Goal: Task Accomplishment & Management: Use online tool/utility

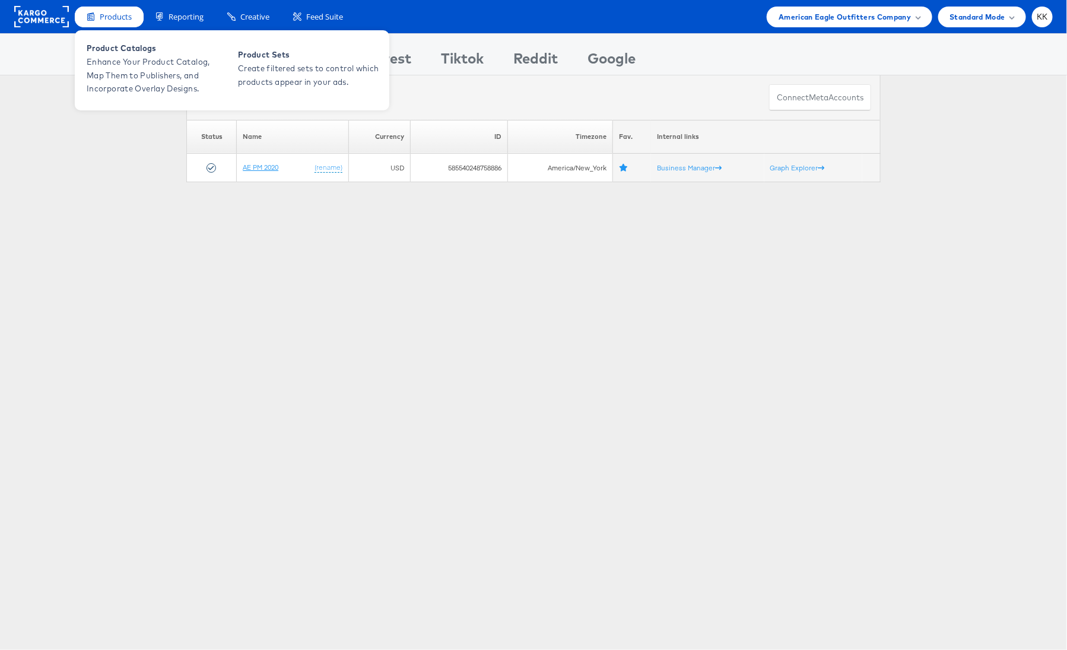
drag, startPoint x: 269, startPoint y: 167, endPoint x: 105, endPoint y: 8, distance: 228.3
click at [109, 12] on span "Products" at bounding box center [116, 16] width 32 height 11
click at [109, 50] on span "Product Catalogs" at bounding box center [158, 49] width 142 height 14
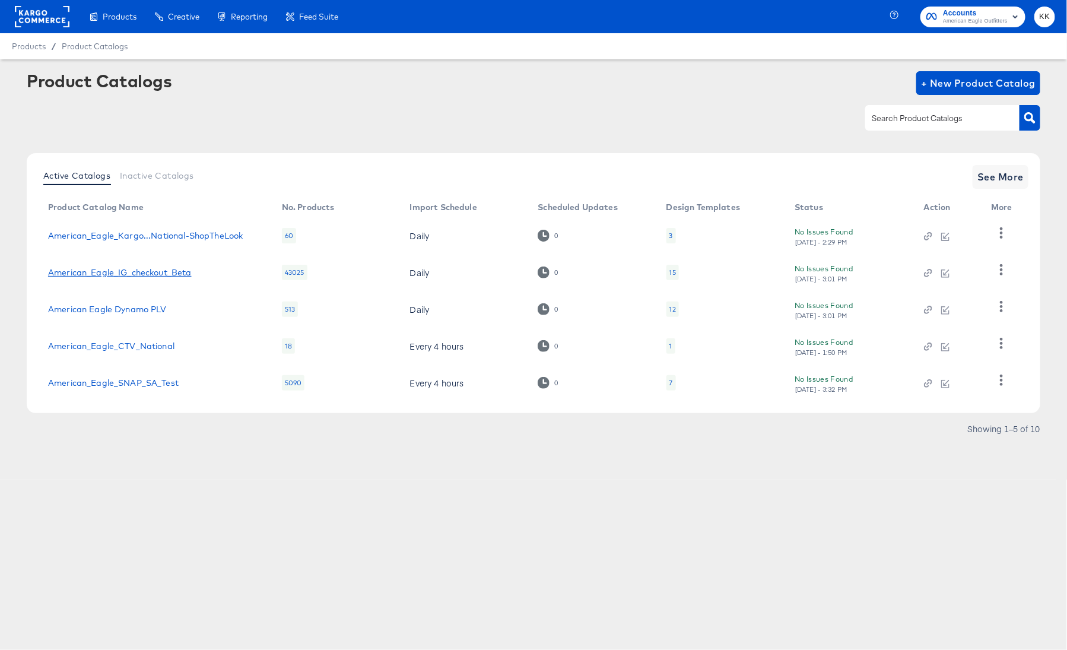
click at [125, 273] on link "American_Eagle_IG_checkout_Beta" at bounding box center [120, 272] width 144 height 9
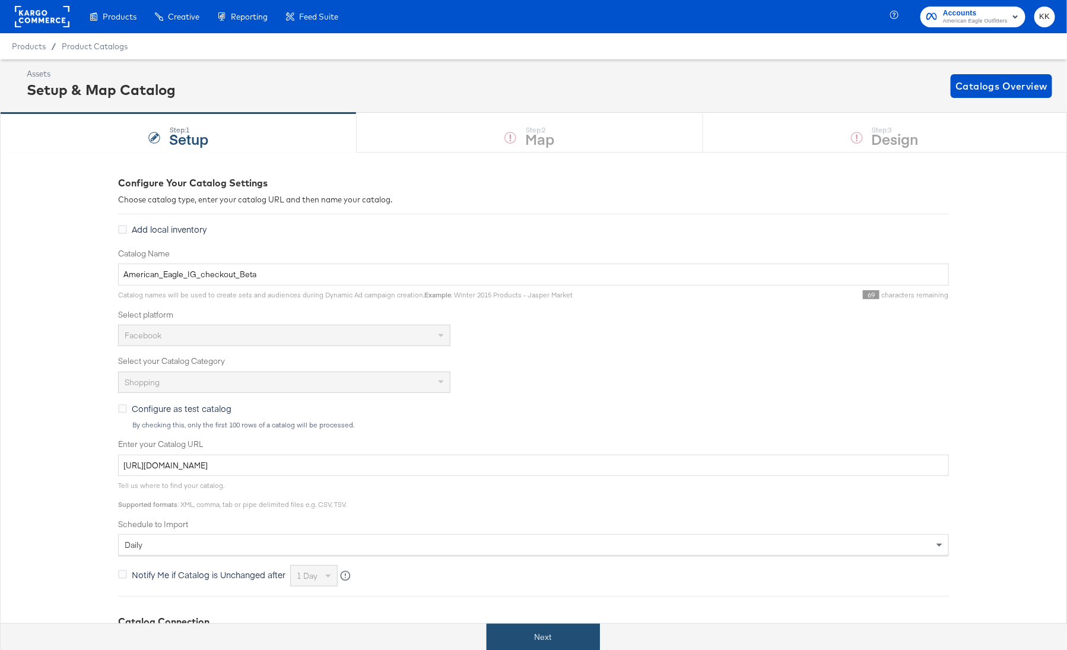
click at [547, 633] on button "Next" at bounding box center [543, 637] width 113 height 27
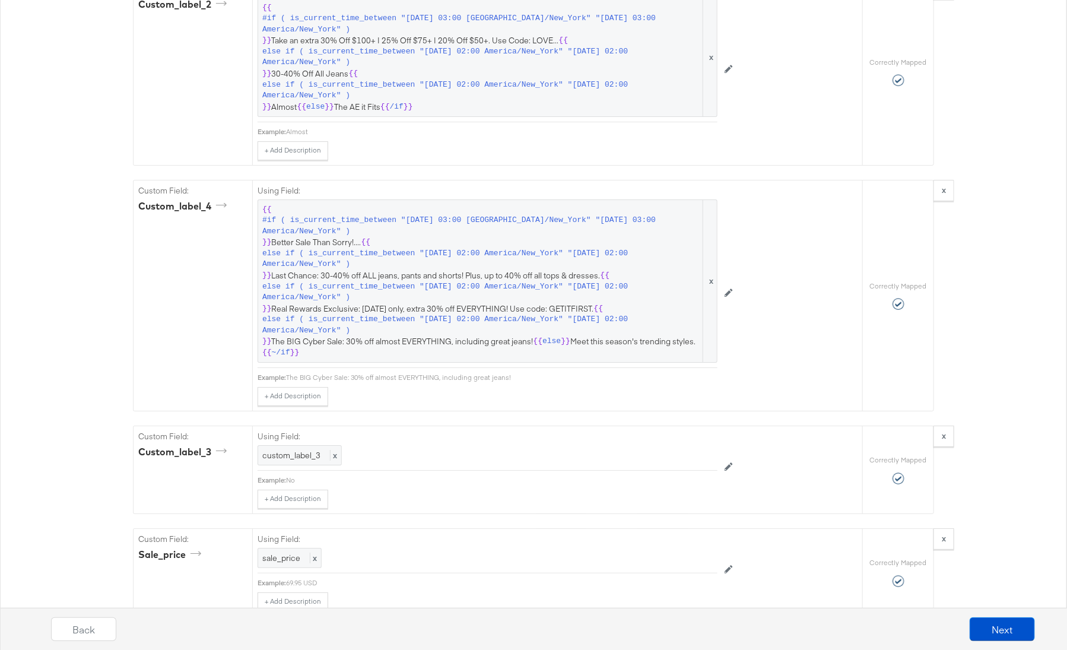
scroll to position [1892, 0]
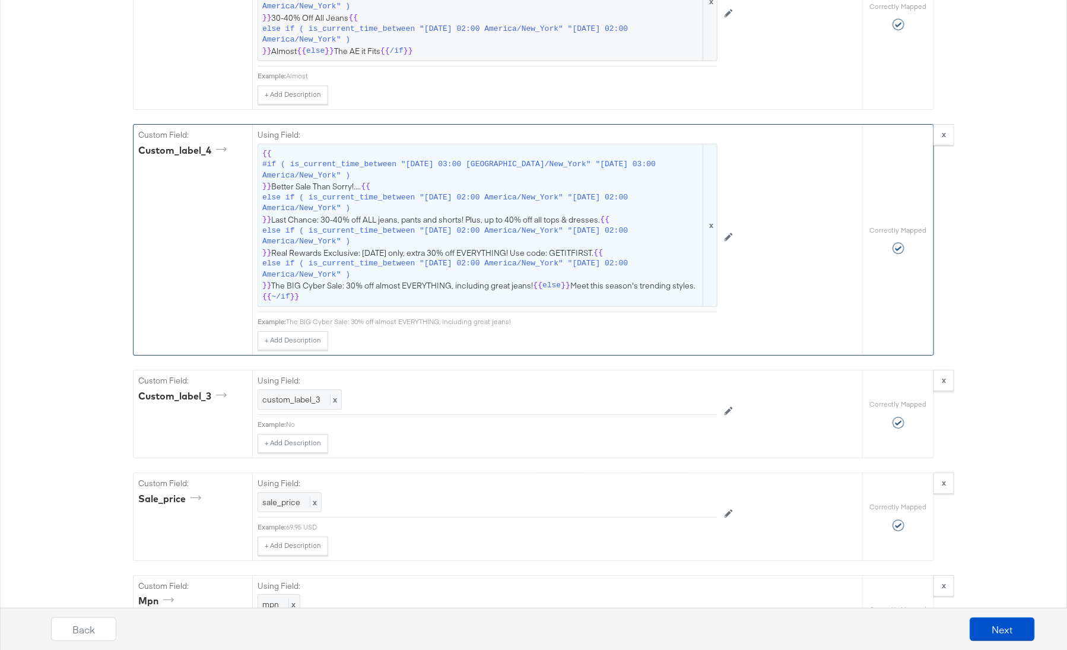
click at [502, 243] on span "{{ #if ( is_current_time_between "[DATE] 03:00 America/New_York" "[DATE] 03:00 …" at bounding box center [487, 225] width 450 height 154
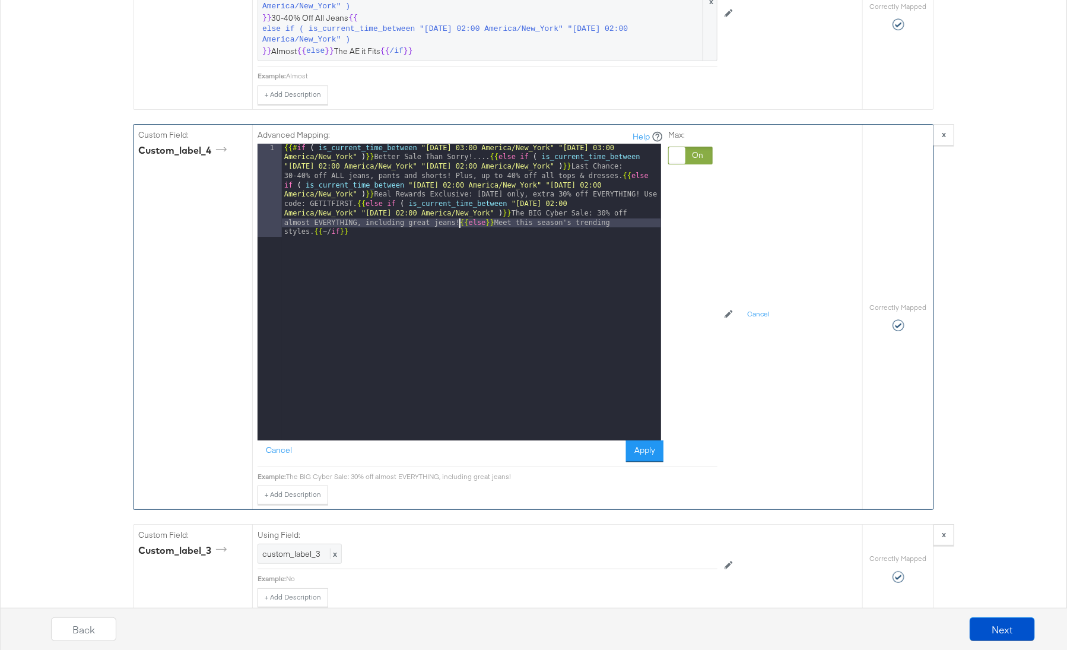
click at [461, 211] on div "{{# if ( is_current_time_between "[DATE] 03:00 America/New_York" "[DATE] 03:00 …" at bounding box center [471, 386] width 379 height 484
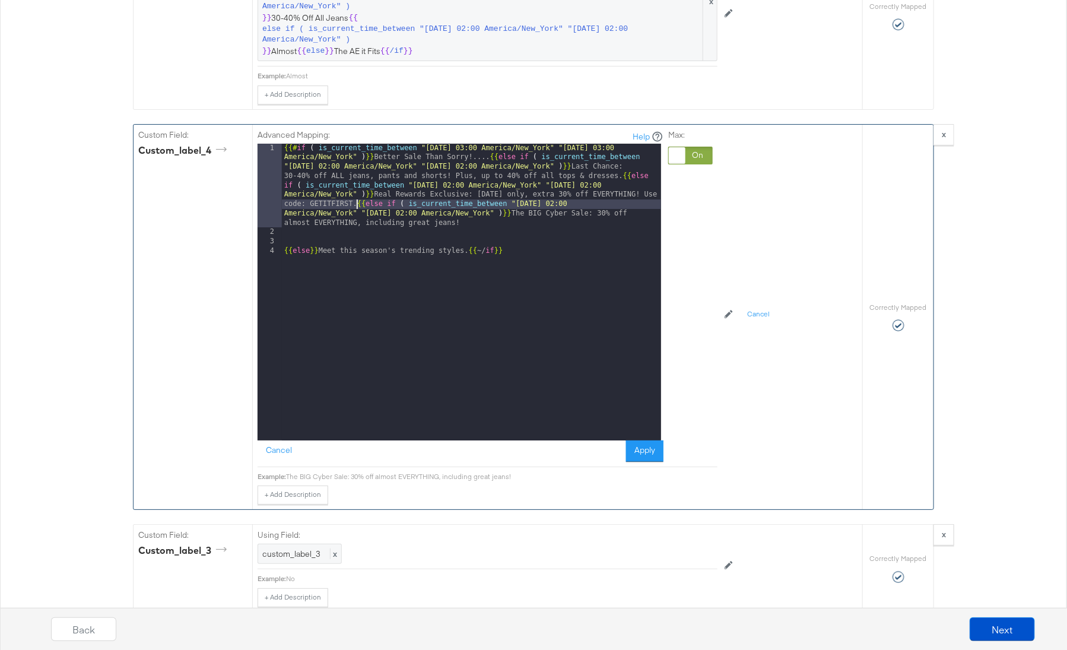
click at [357, 191] on div "{{# if ( is_current_time_between "[DATE] 03:00 America/New_York" "[DATE] 03:00 …" at bounding box center [471, 339] width 379 height 391
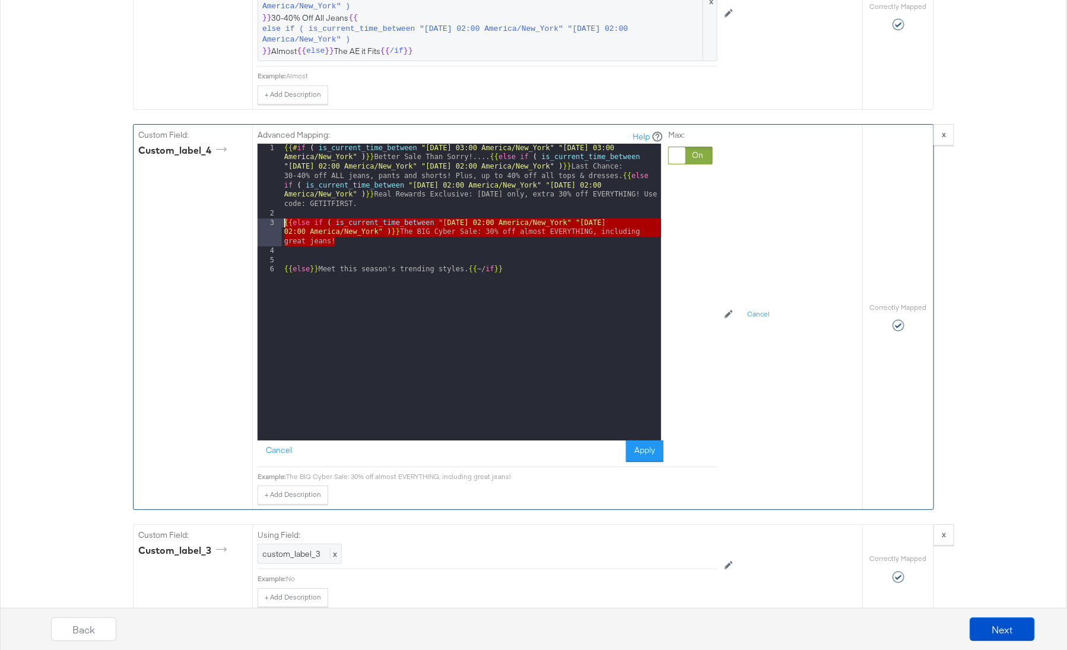
drag, startPoint x: 356, startPoint y: 230, endPoint x: 272, endPoint y: 211, distance: 86.5
click at [272, 211] on div "1 2 3 4 5 6 {{# if ( is_current_time_between "[DATE] 03:00 [GEOGRAPHIC_DATA]/Ne…" at bounding box center [460, 292] width 404 height 297
click at [348, 227] on div "{{# if ( is_current_time_between "[DATE] 03:00 America/New_York" "[DATE] 03:00 …" at bounding box center [471, 330] width 379 height 372
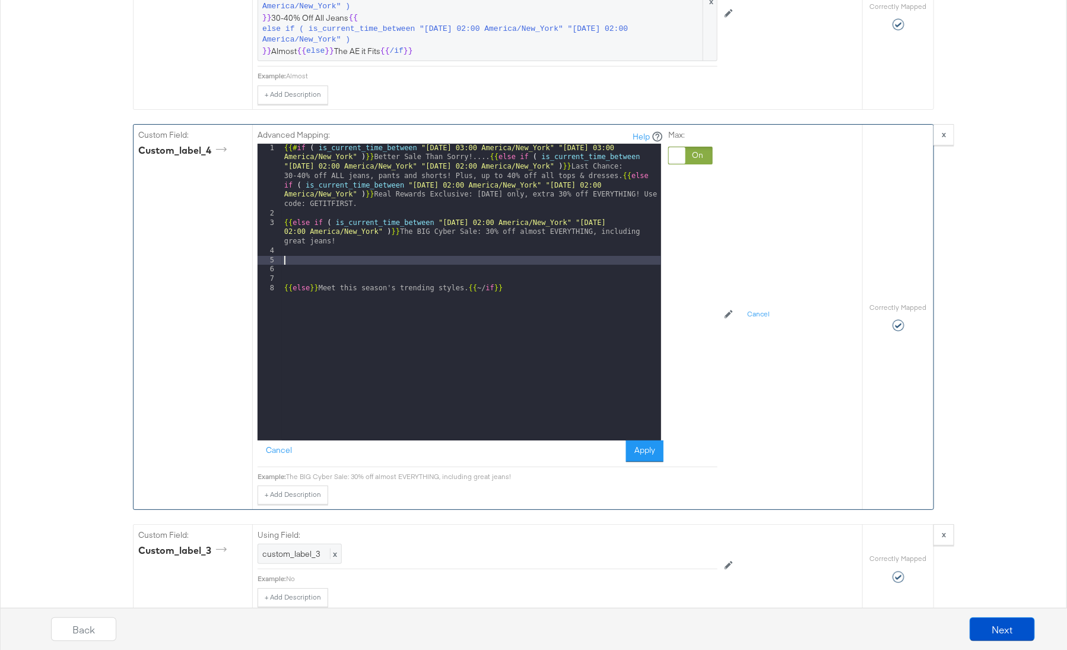
paste textarea
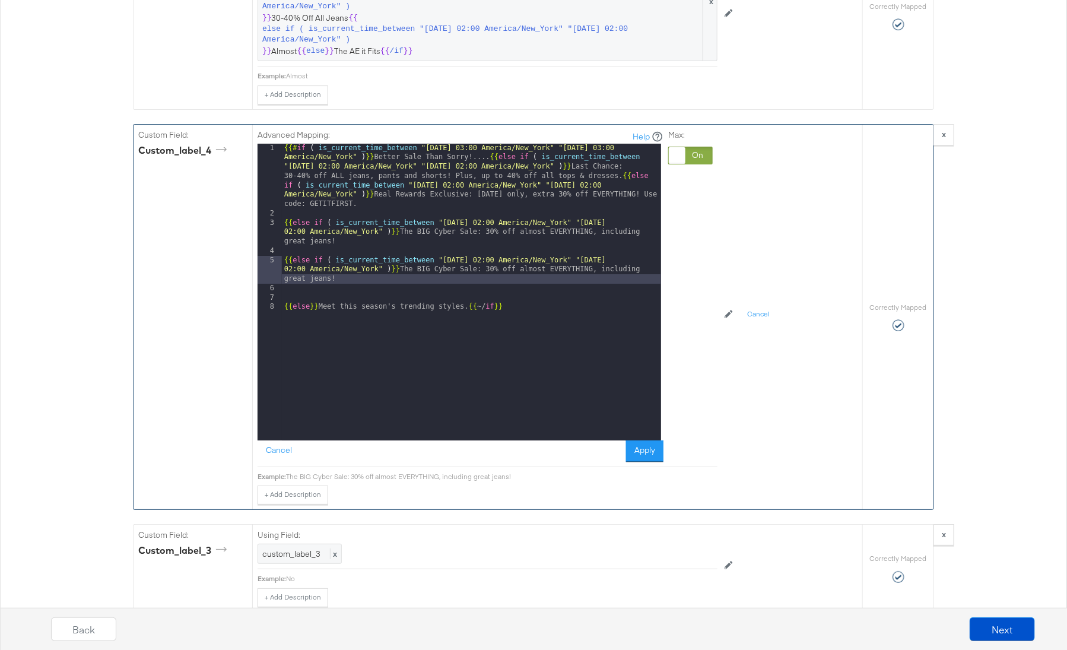
click at [484, 249] on div "{{# if ( is_current_time_between "[DATE] 03:00 America/New_York" "[DATE] 03:00 …" at bounding box center [471, 330] width 379 height 372
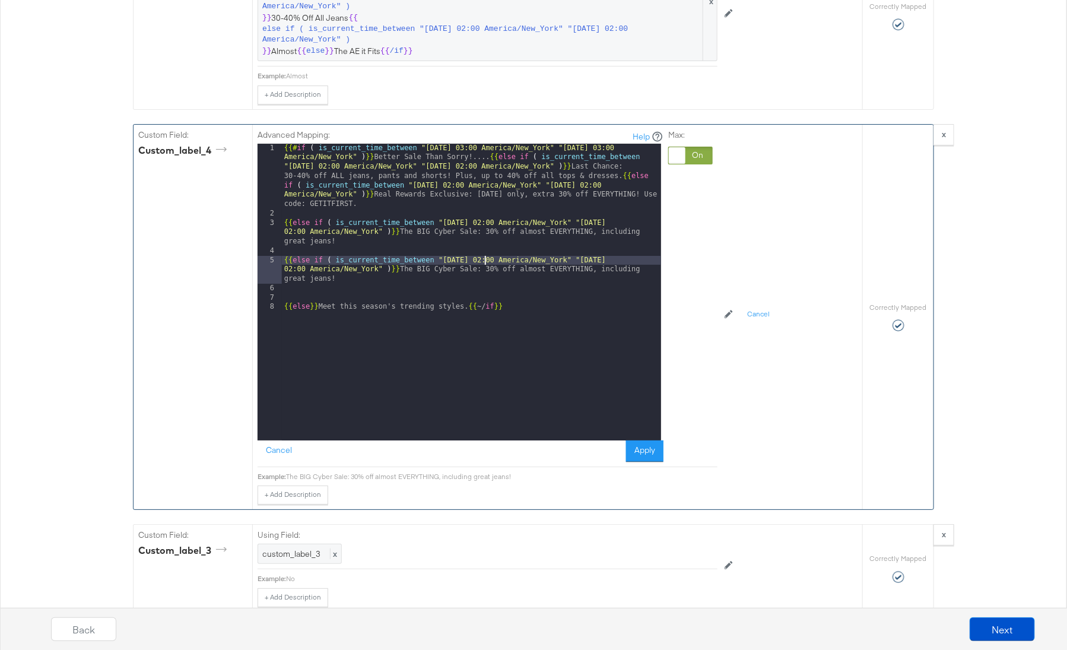
click at [637, 245] on div "{{# if ( is_current_time_between "[DATE] 03:00 America/New_York" "[DATE] 03:00 …" at bounding box center [471, 330] width 379 height 372
click at [399, 260] on div "{{# if ( is_current_time_between "[DATE] 03:00 America/New_York" "[DATE] 03:00 …" at bounding box center [471, 330] width 379 height 372
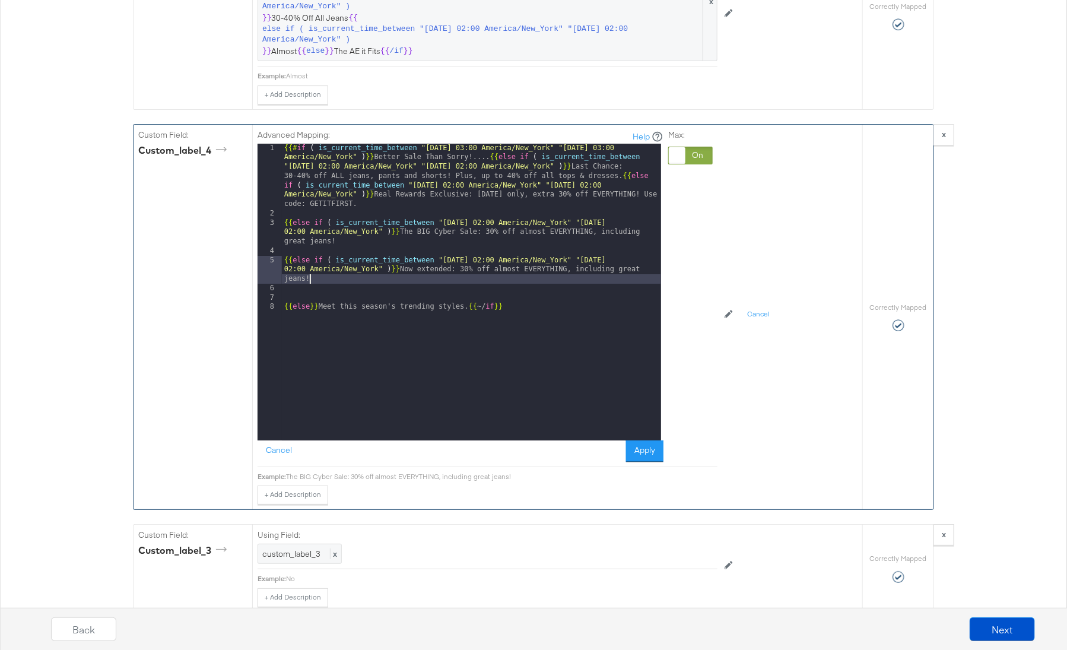
click at [283, 249] on div "{{# if ( is_current_time_between "[DATE] 03:00 America/New_York" "[DATE] 03:00 …" at bounding box center [471, 330] width 379 height 372
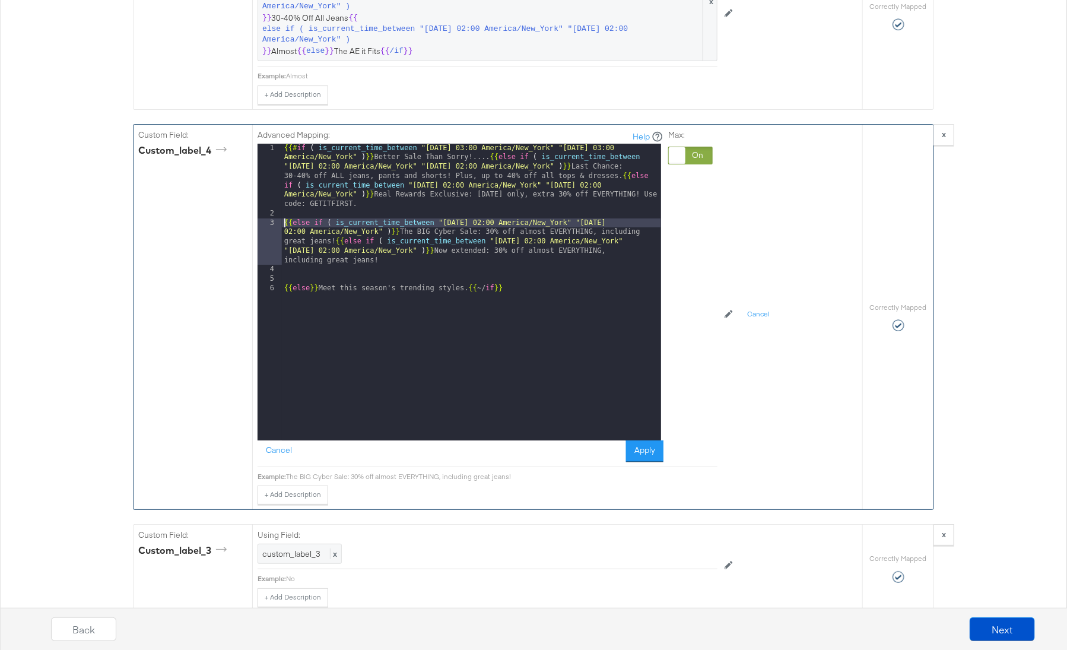
click at [282, 209] on div "{{# if ( is_current_time_between "[DATE] 03:00 America/New_York" "[DATE] 03:00 …" at bounding box center [471, 330] width 379 height 372
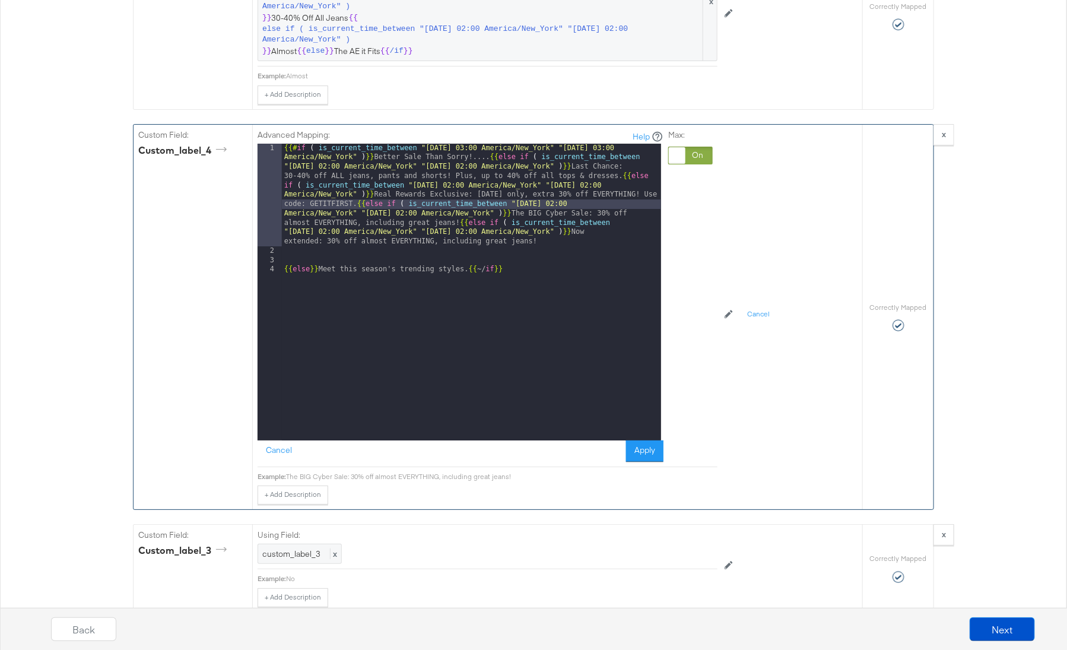
click at [285, 253] on div "{{# if ( is_current_time_between "[DATE] 03:00 America/New_York" "[DATE] 03:00 …" at bounding box center [471, 348] width 379 height 409
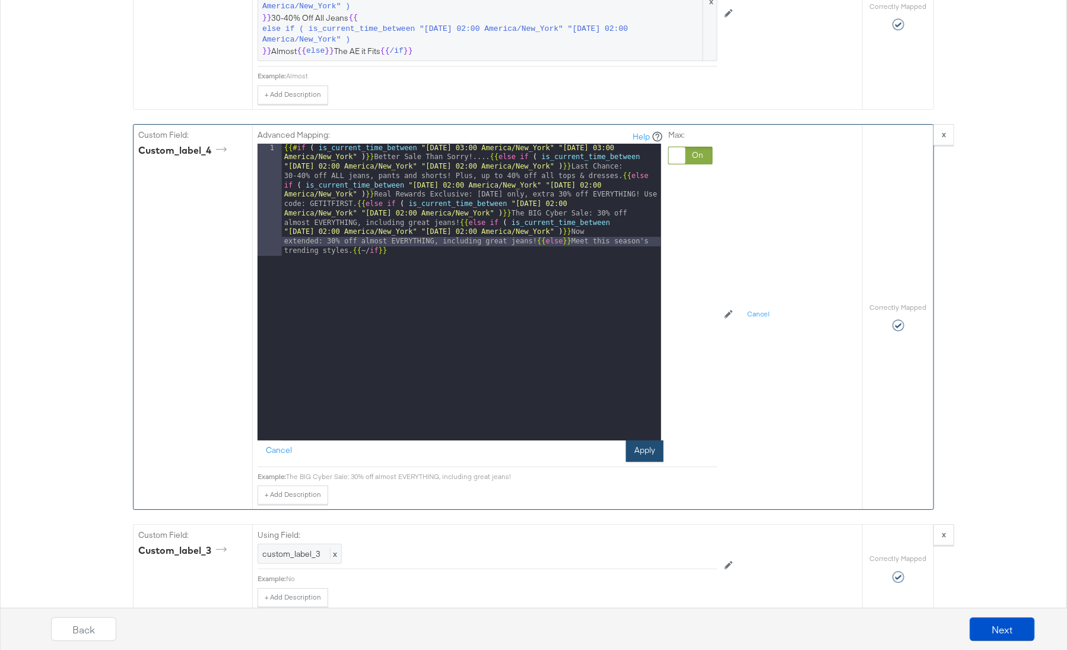
click at [651, 440] on button "Apply" at bounding box center [644, 450] width 37 height 21
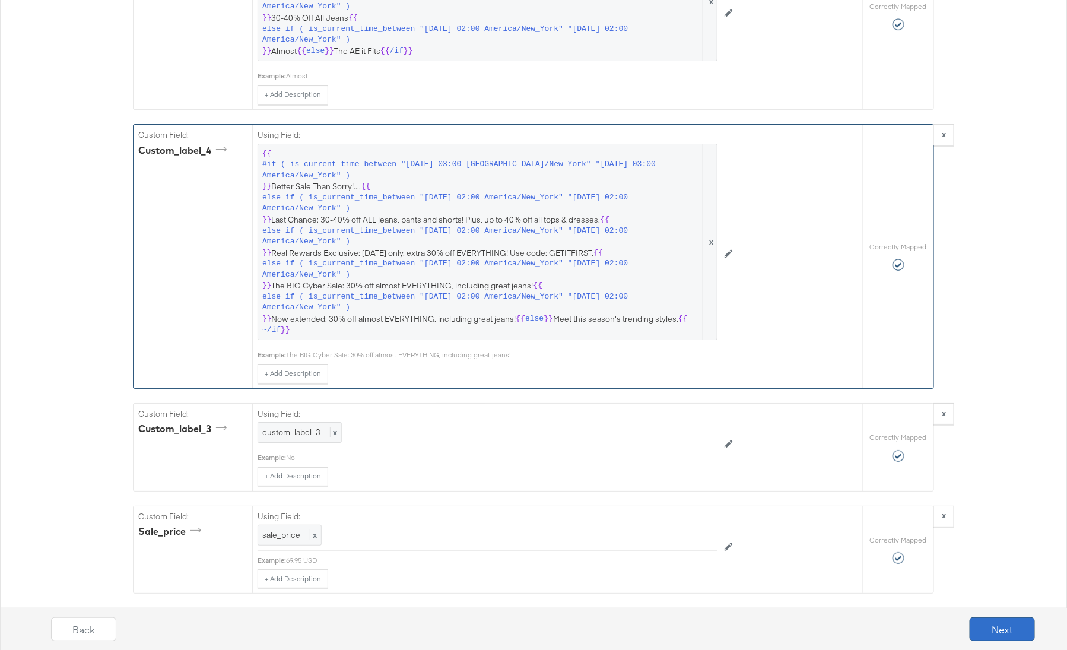
click at [986, 626] on button "Next" at bounding box center [1002, 629] width 65 height 24
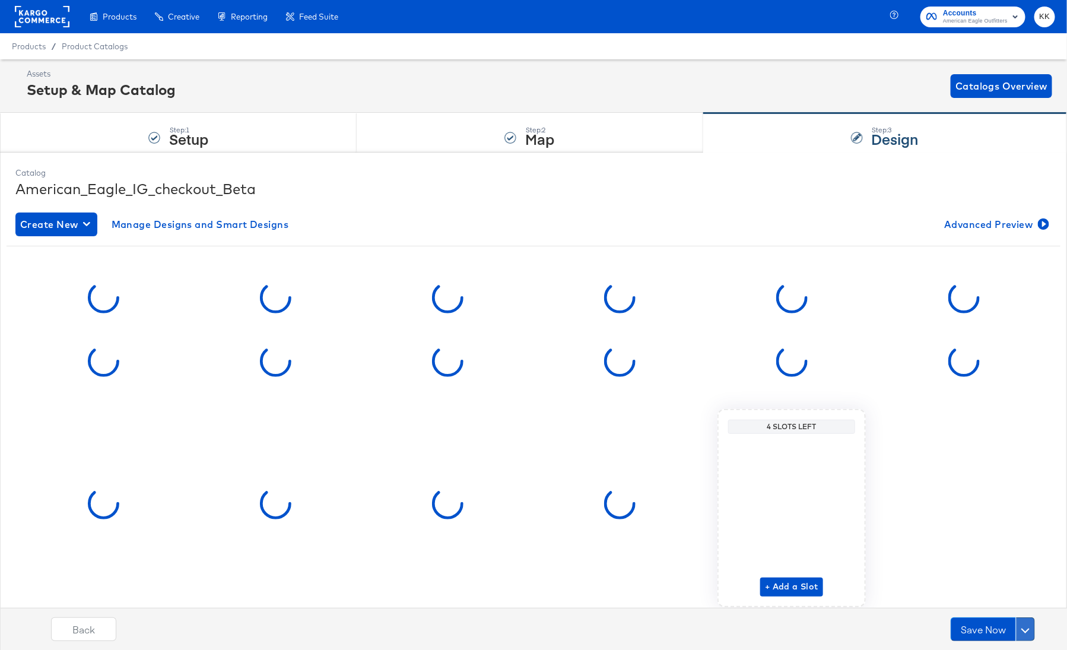
click at [1025, 626] on span at bounding box center [1025, 629] width 8 height 8
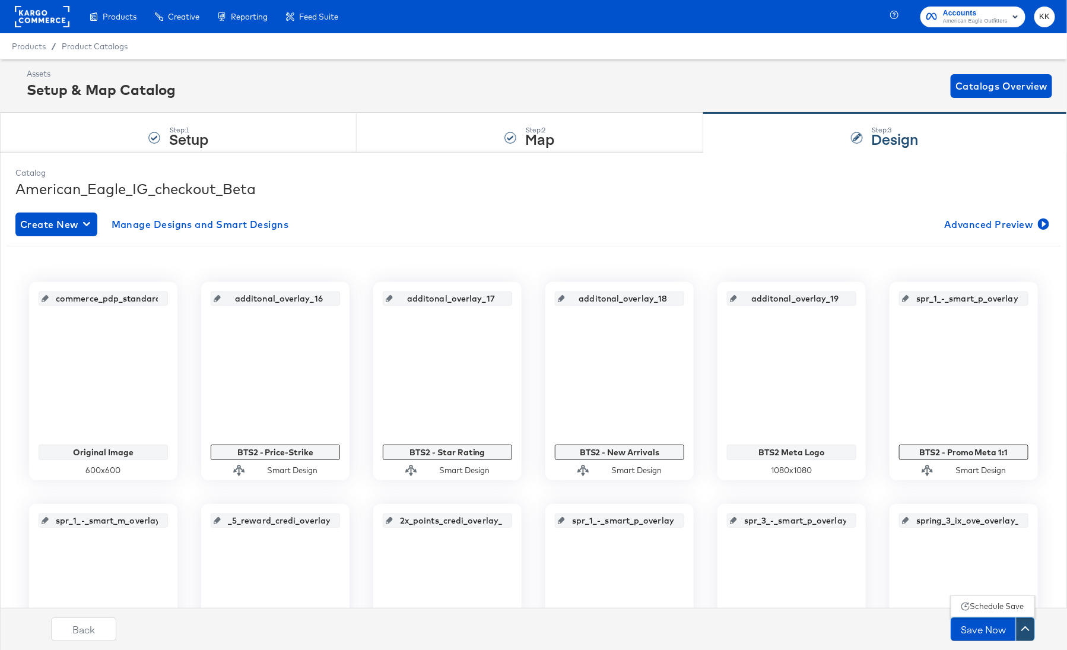
click at [1018, 607] on div "Schedule Save" at bounding box center [997, 606] width 54 height 11
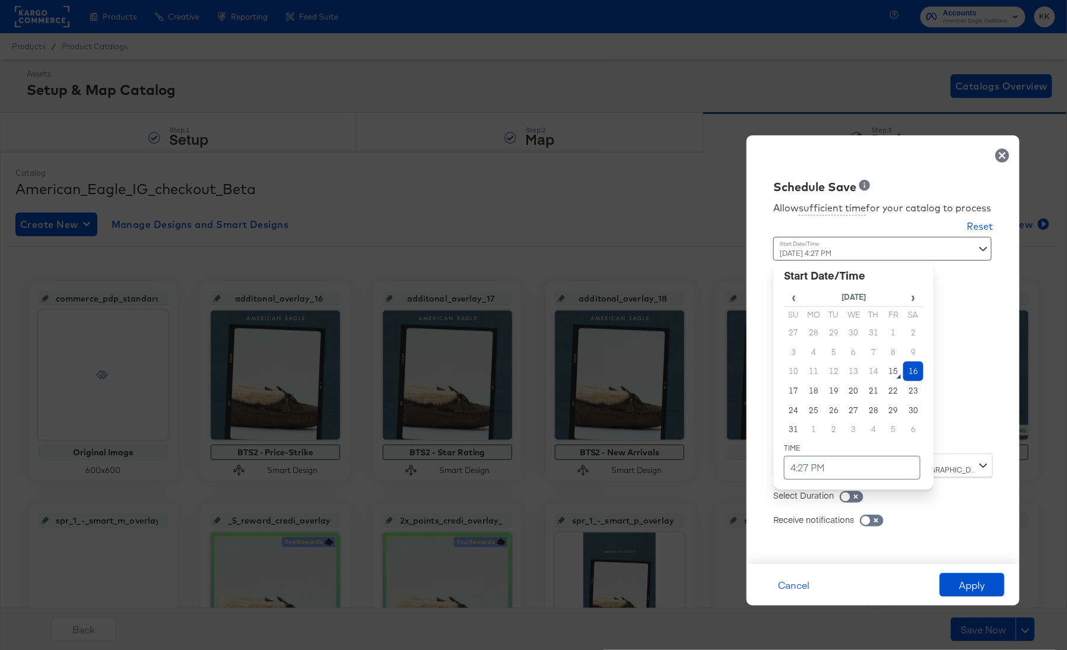
click at [824, 436] on div "[DATE] 4:27 PM ‹ [DATE] › Su Mo Tu We Th Fr Sa 27 28 29 30 31 1 2 3 4 5 6 7 8 9…" at bounding box center [853, 341] width 161 height 208
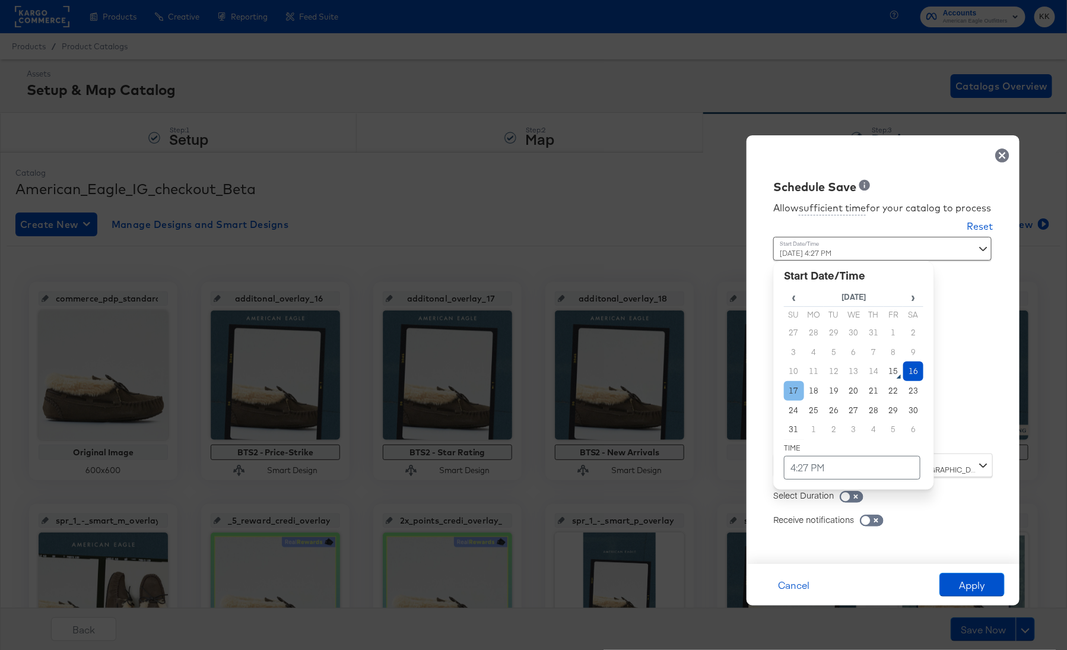
click at [793, 391] on td "17" at bounding box center [794, 391] width 20 height 20
click at [804, 466] on td "4:27 PM" at bounding box center [852, 468] width 137 height 24
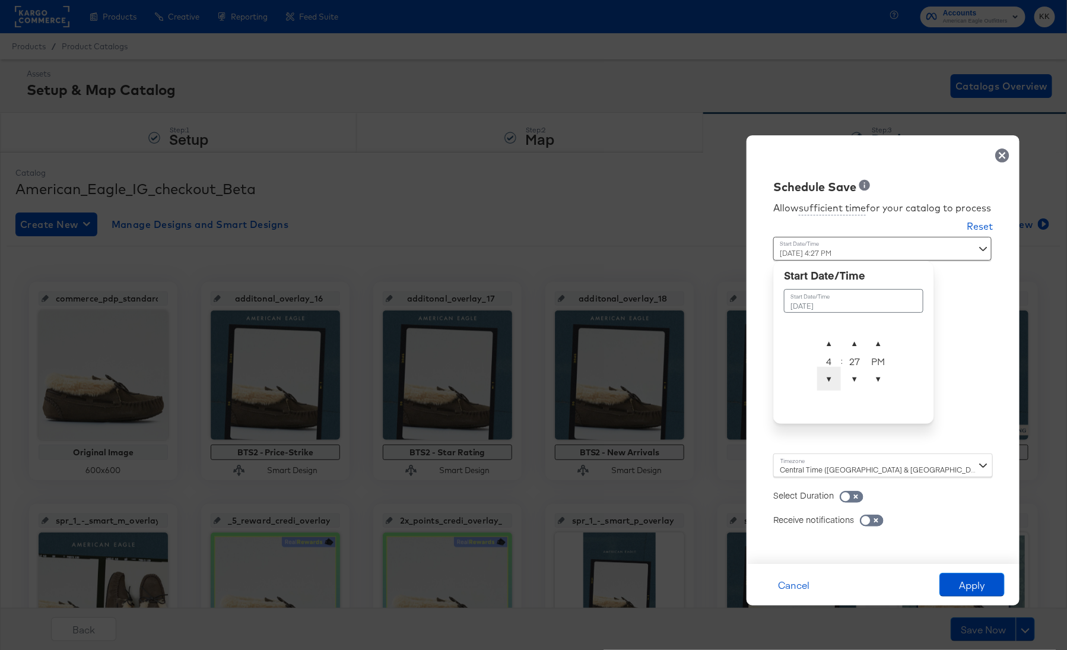
click at [830, 376] on span "▼" at bounding box center [829, 379] width 24 height 24
click at [858, 341] on span "▲" at bounding box center [855, 343] width 24 height 24
click at [858, 339] on span "▲" at bounding box center [855, 343] width 24 height 24
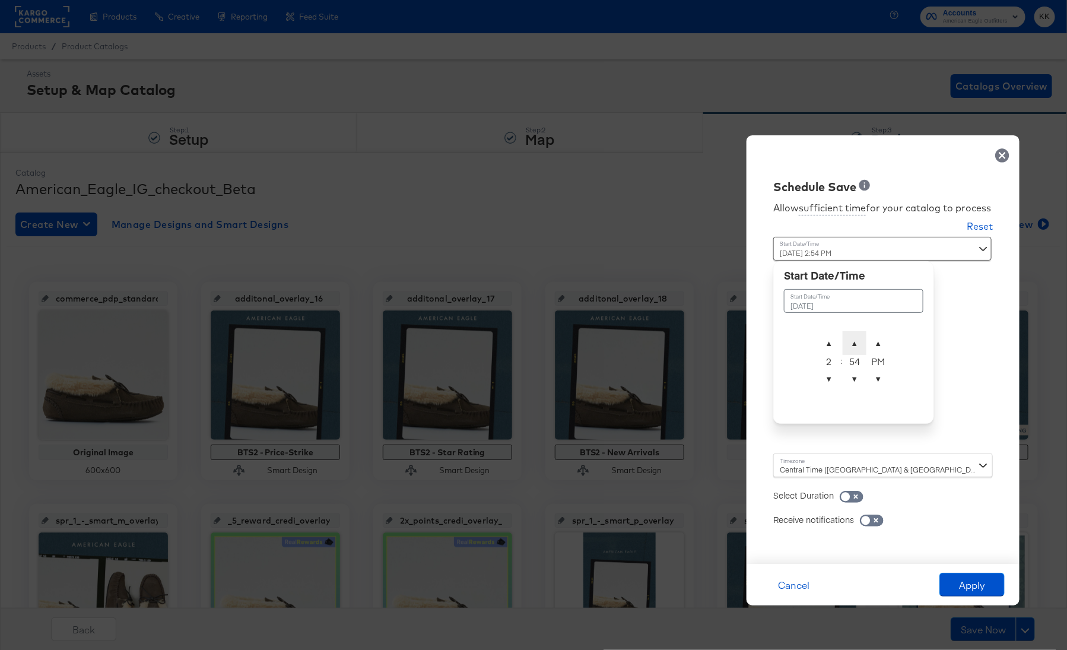
click at [858, 339] on span "▲" at bounding box center [855, 343] width 24 height 24
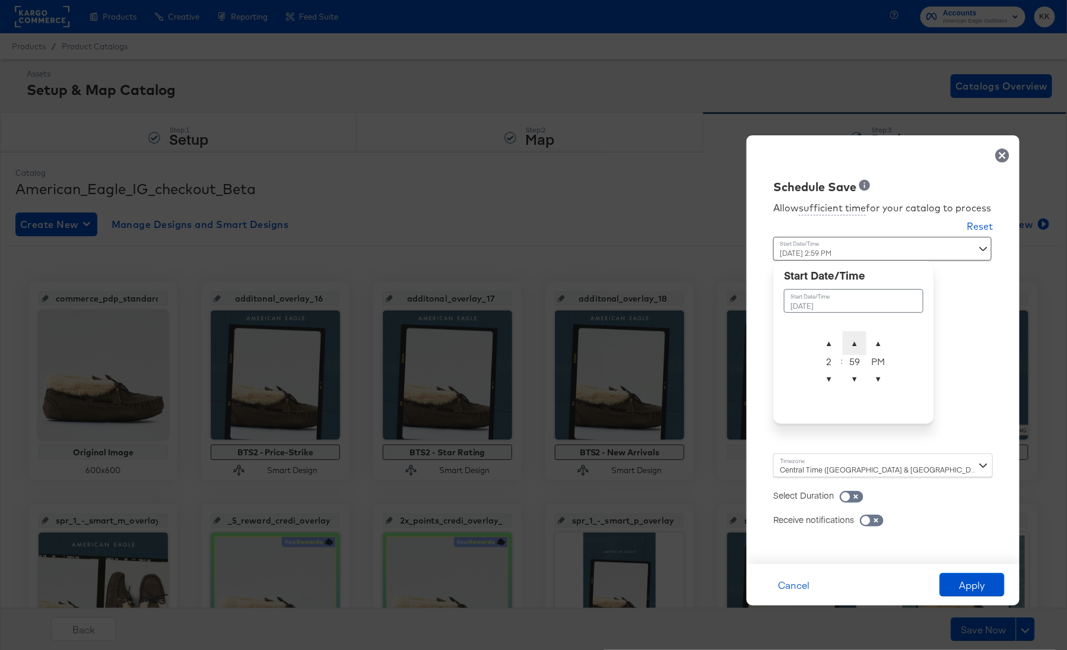
click at [858, 339] on span "▲" at bounding box center [855, 343] width 24 height 24
type input "[DATE] 2:00 AM"
click at [889, 338] on span "▲" at bounding box center [879, 343] width 24 height 24
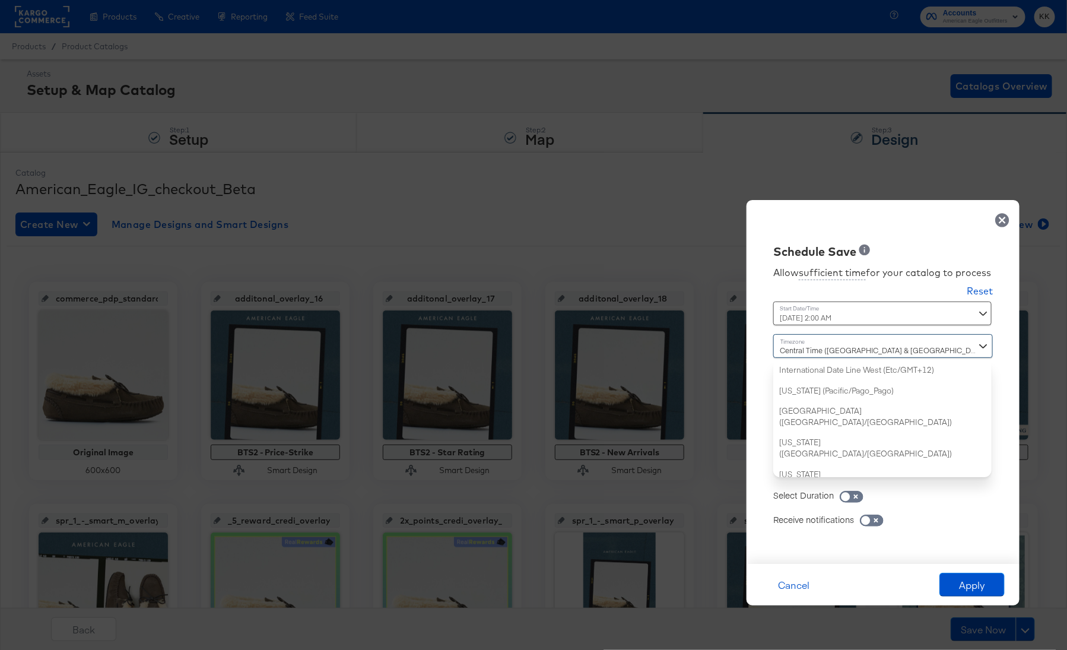
click at [807, 462] on div "Central Time ([GEOGRAPHIC_DATA] & [GEOGRAPHIC_DATA]) ([GEOGRAPHIC_DATA]/[GEOGRA…" at bounding box center [883, 405] width 220 height 143
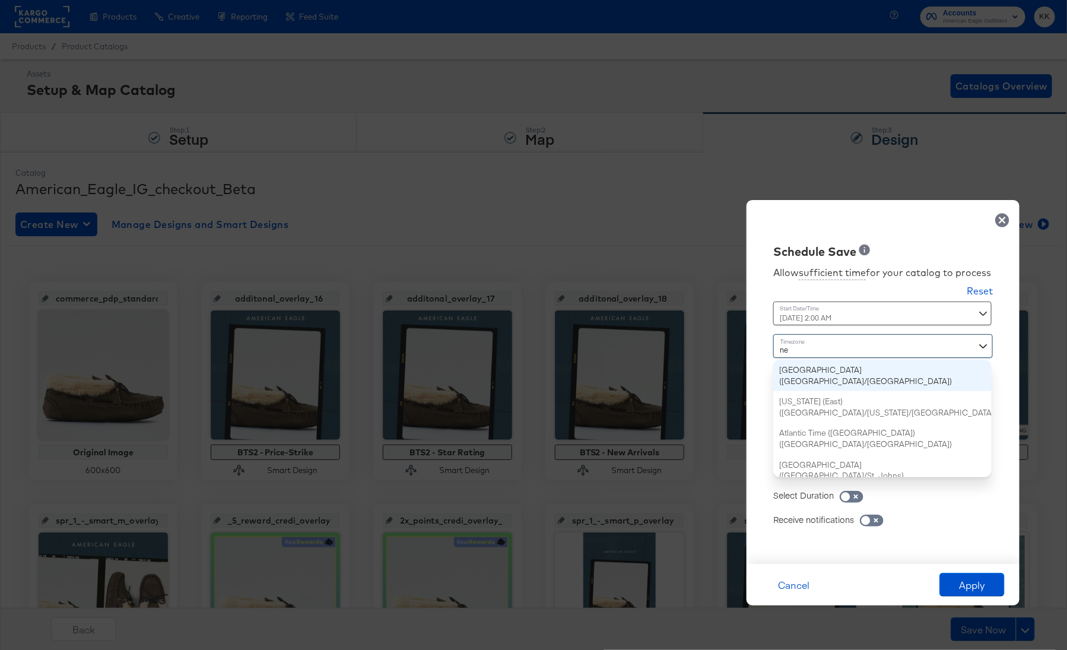
type input "new"
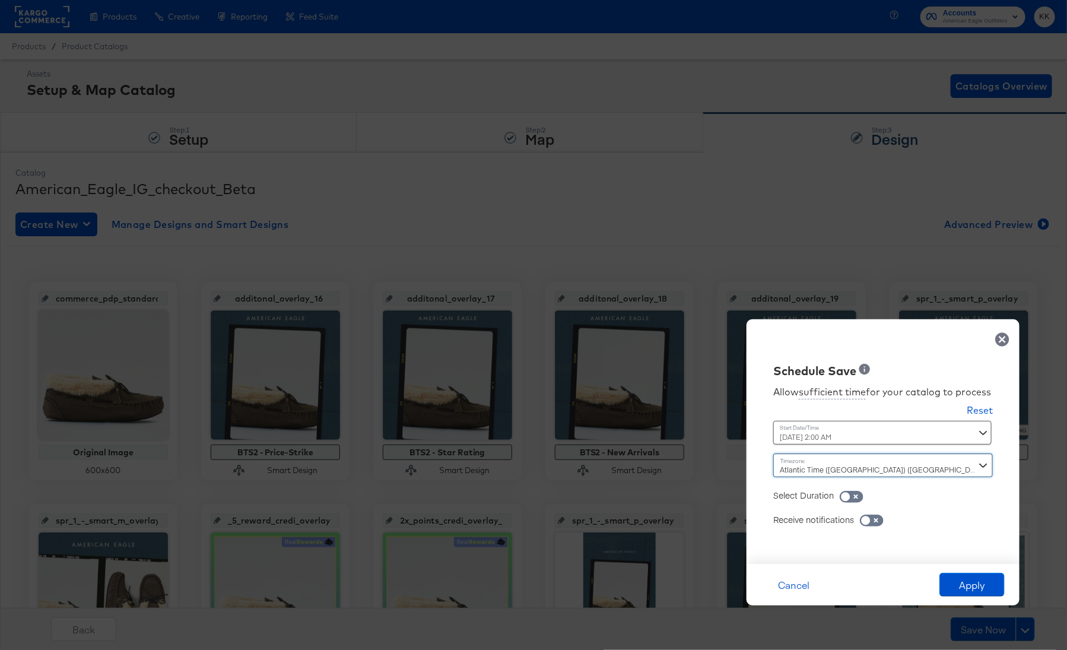
click at [816, 466] on div "Atlantic Time ([GEOGRAPHIC_DATA]) ([GEOGRAPHIC_DATA]/[GEOGRAPHIC_DATA])" at bounding box center [883, 465] width 220 height 24
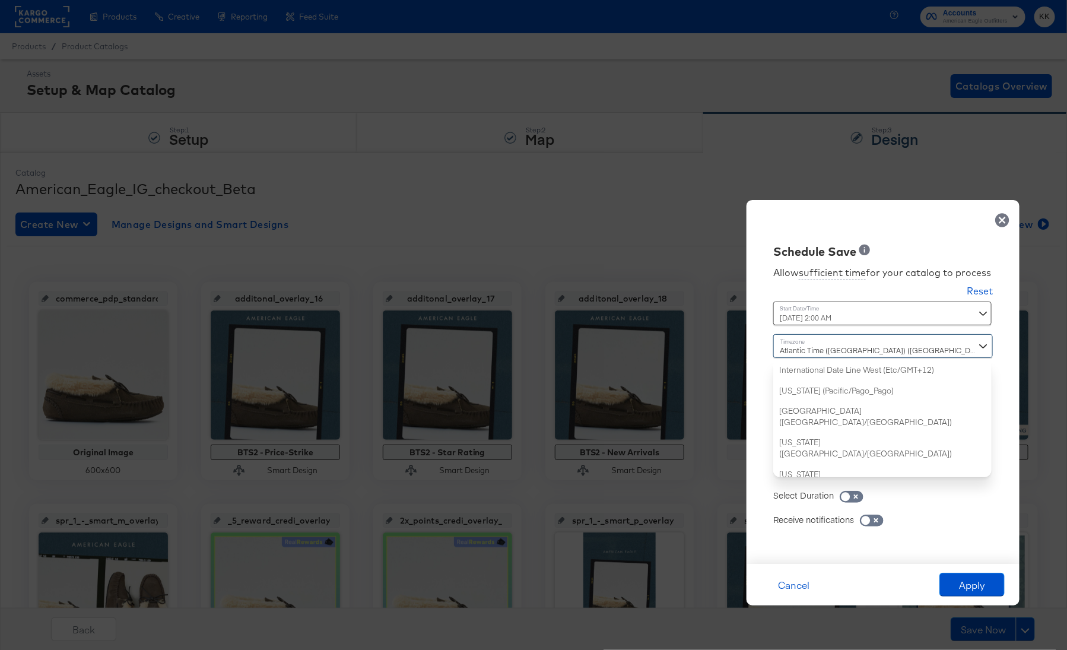
scroll to position [532, 0]
type input "e"
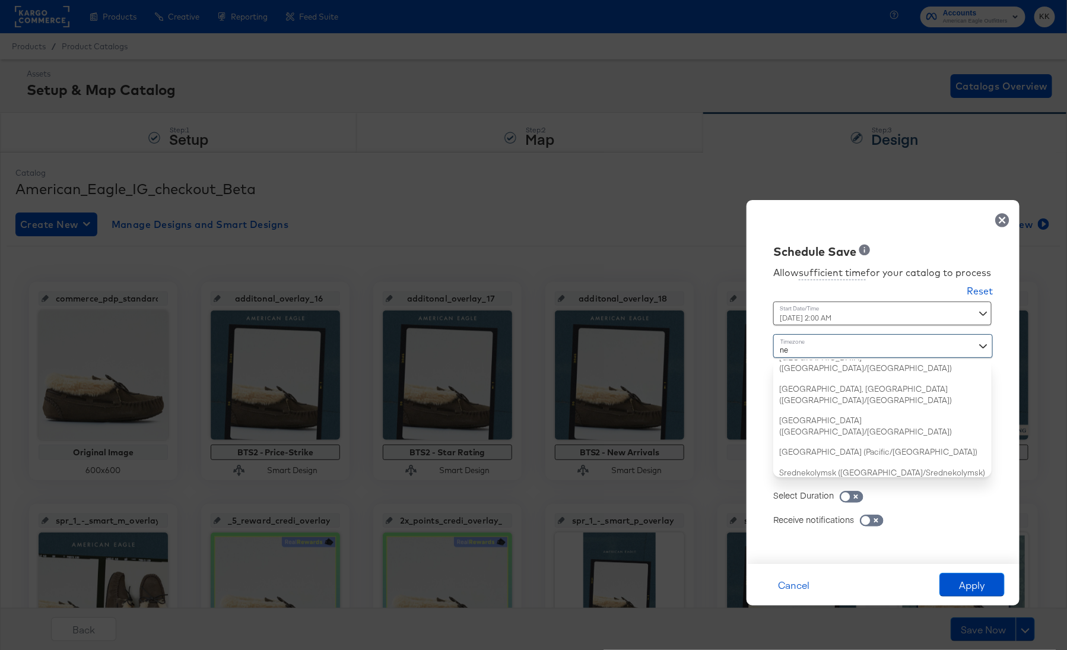
type input "new"
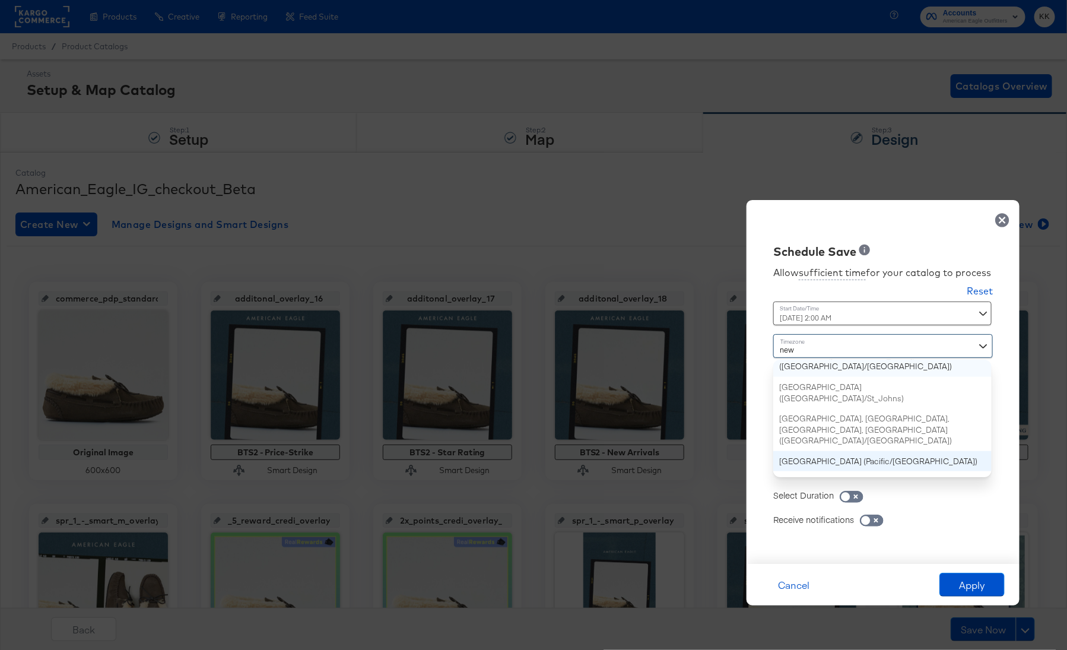
scroll to position [0, 0]
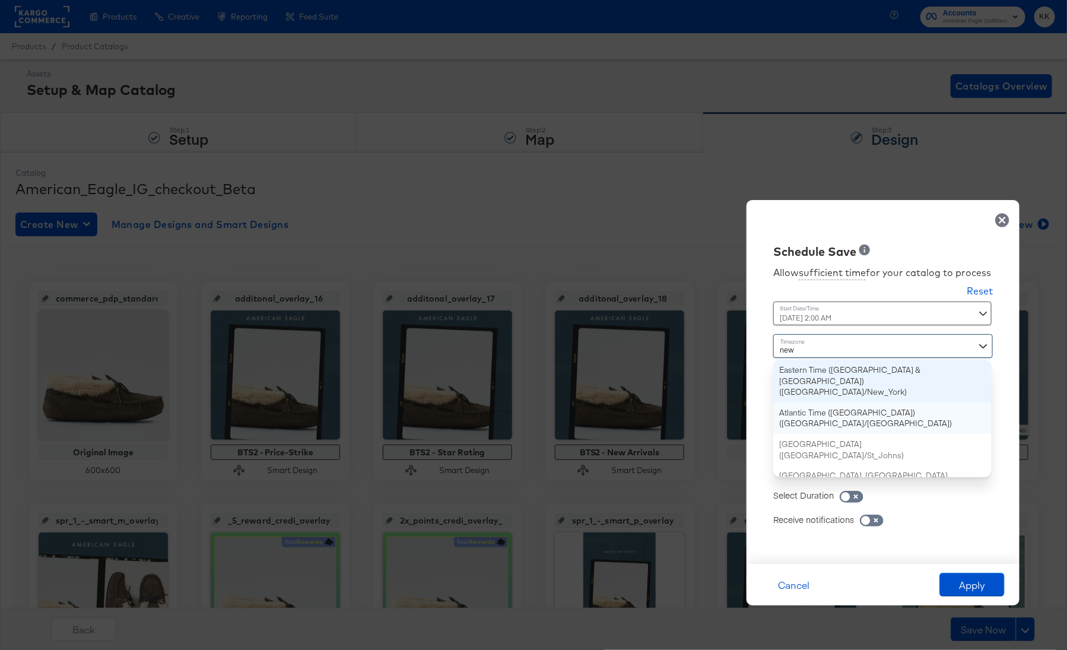
type input "[DATE] 10:00 PM"
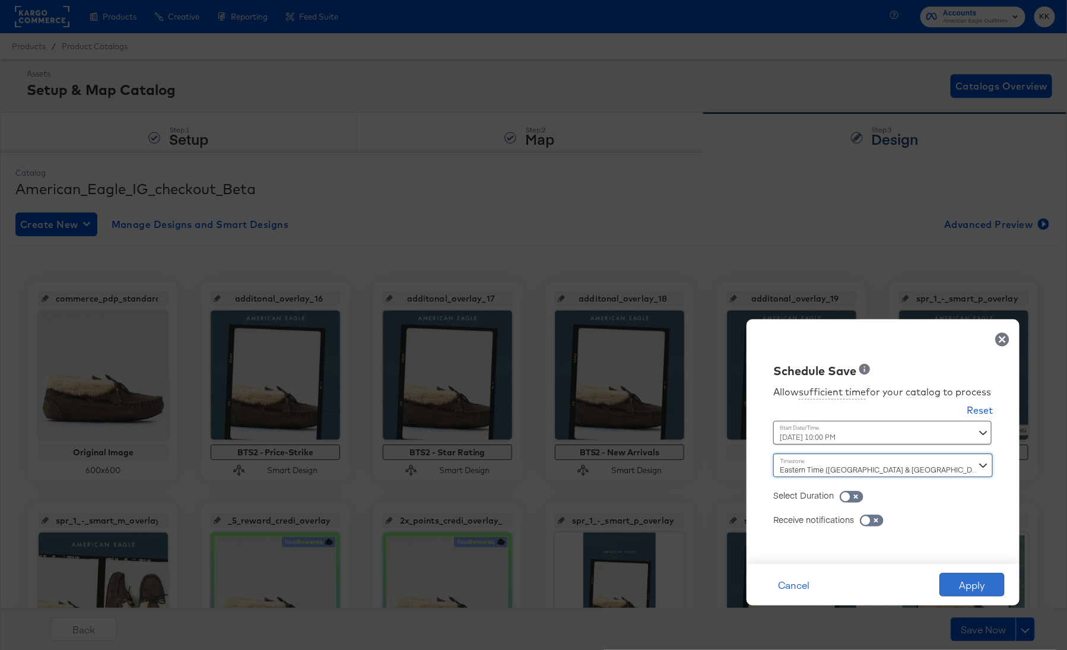
click at [985, 580] on button "Apply" at bounding box center [972, 585] width 65 height 24
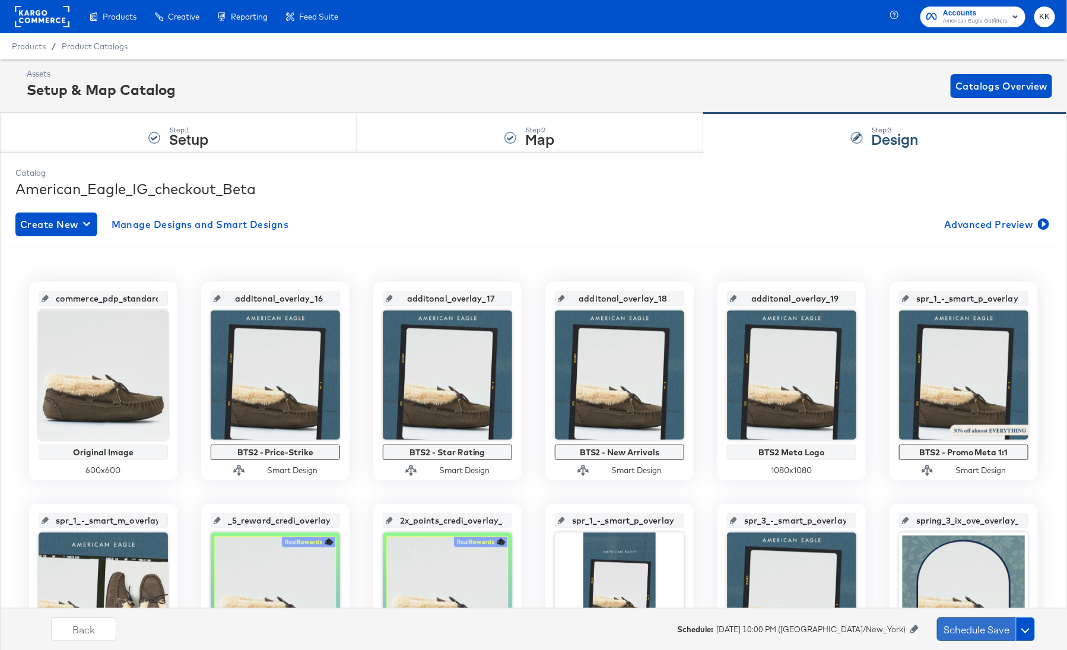
click at [970, 624] on button "Schedule Save" at bounding box center [976, 629] width 79 height 24
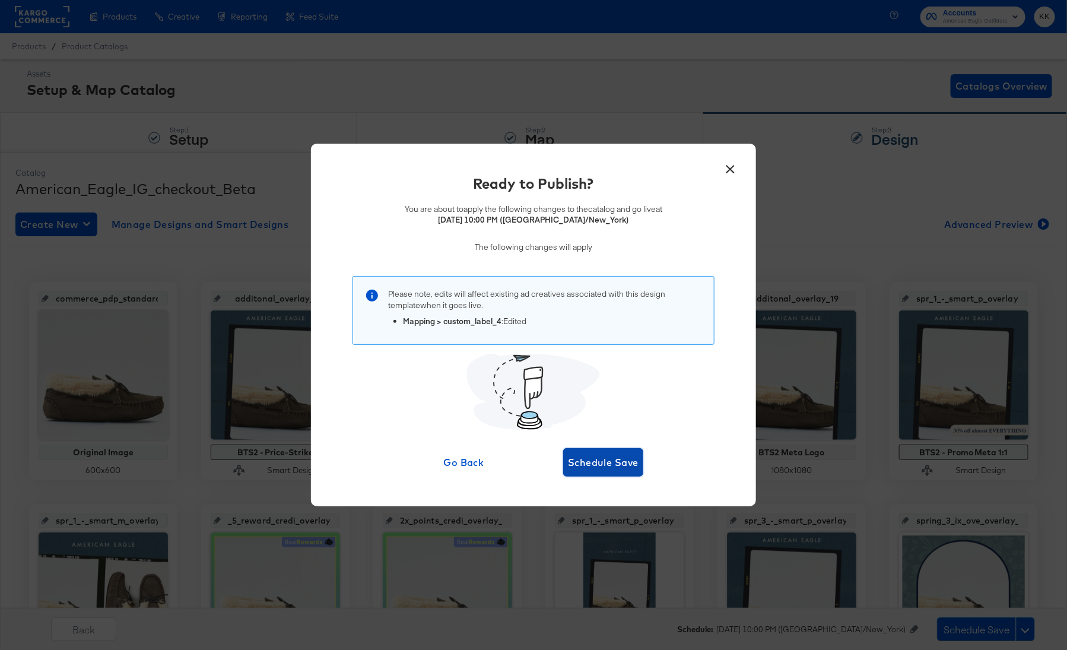
click at [599, 462] on span "Schedule Save" at bounding box center [603, 462] width 71 height 17
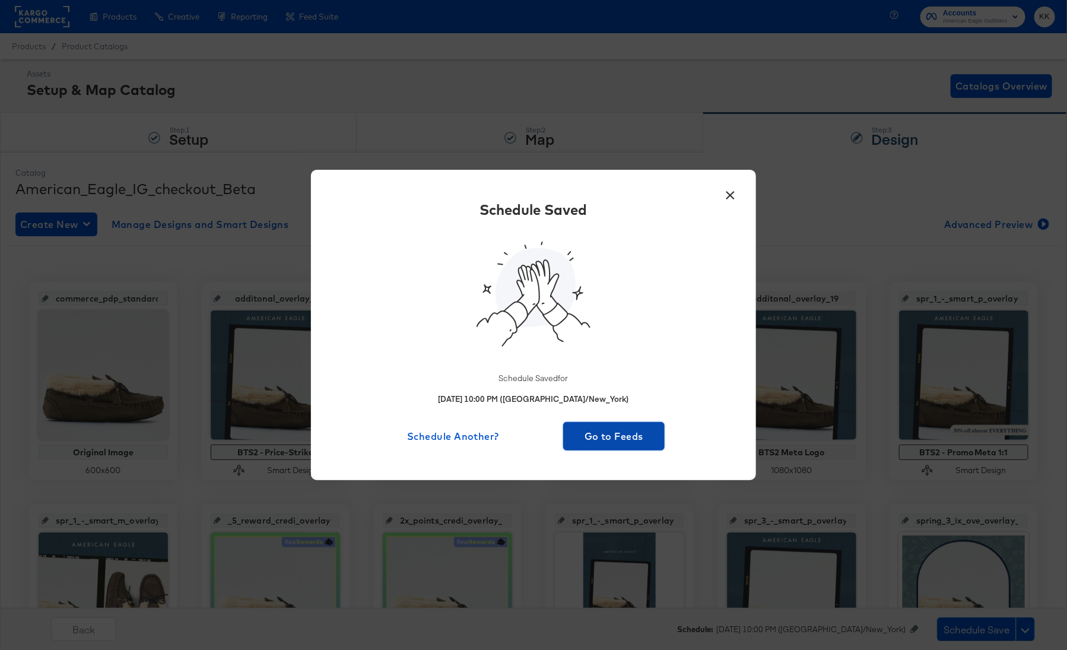
click at [625, 435] on span "Go to Feeds" at bounding box center [614, 436] width 92 height 17
